Goal: Ask a question: Seek information or help from site administrators or community

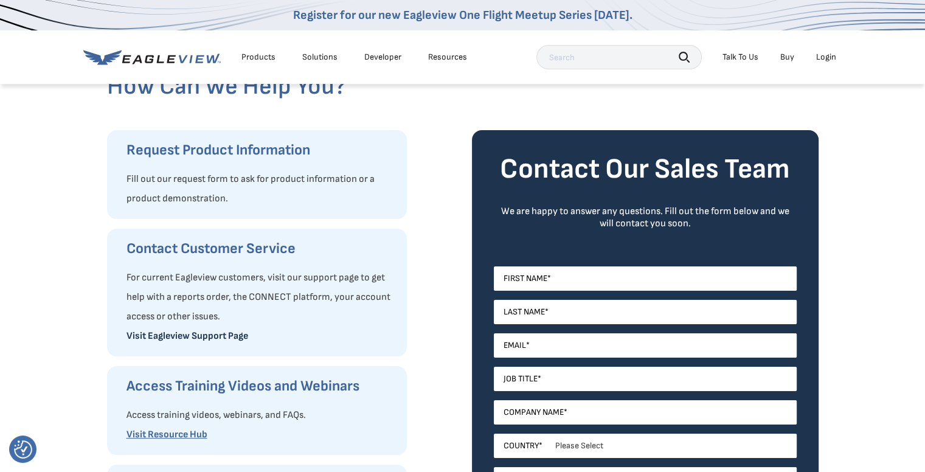
click at [229, 337] on link "Visit Eagleview Support Page" at bounding box center [187, 336] width 122 height 12
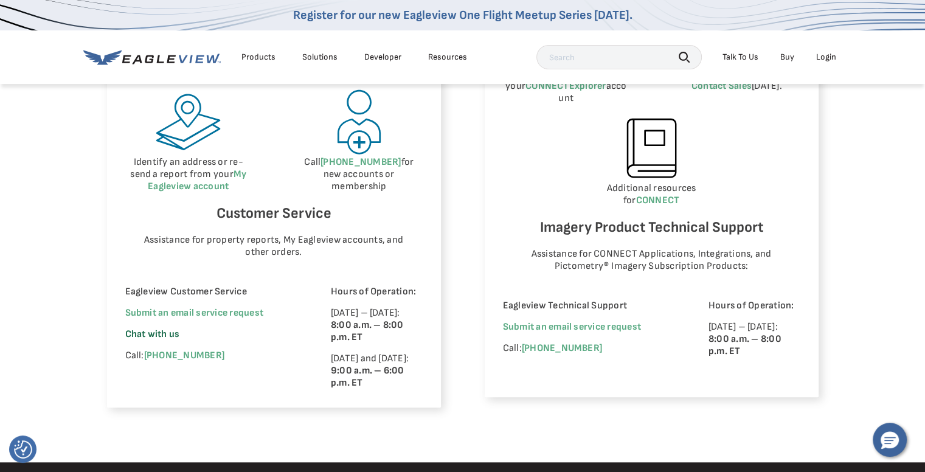
click at [163, 331] on span "Chat with us" at bounding box center [152, 334] width 55 height 12
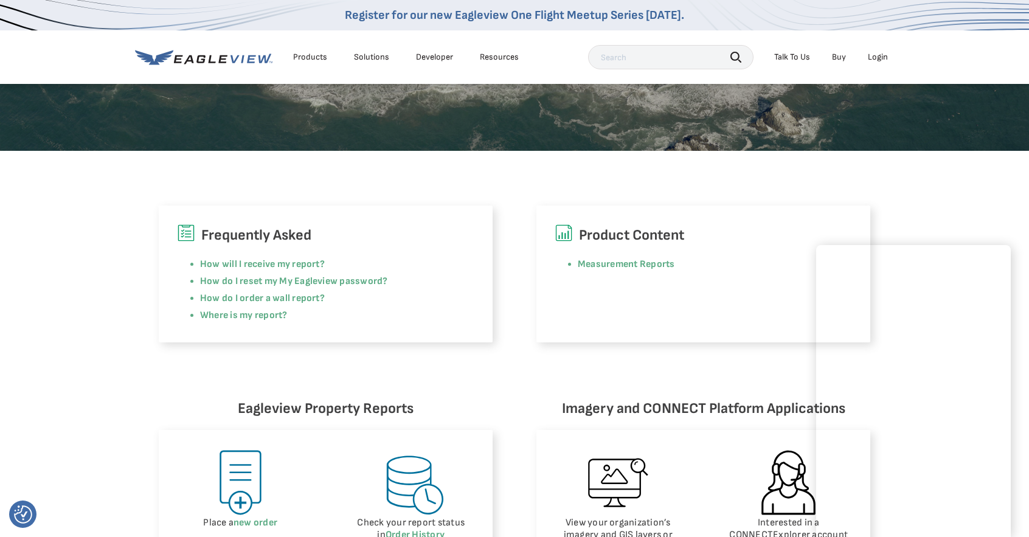
scroll to position [235, 0]
